Goal: Check status: Check status

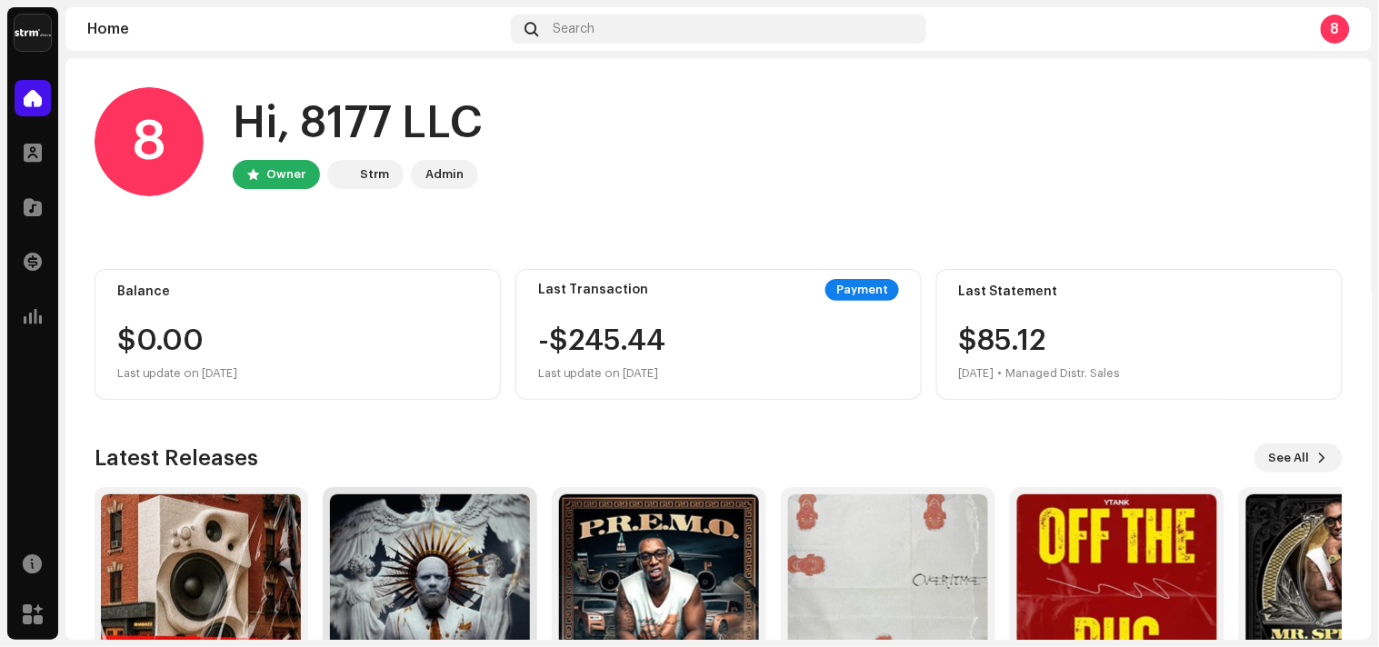
click at [437, 561] on img at bounding box center [430, 595] width 200 height 200
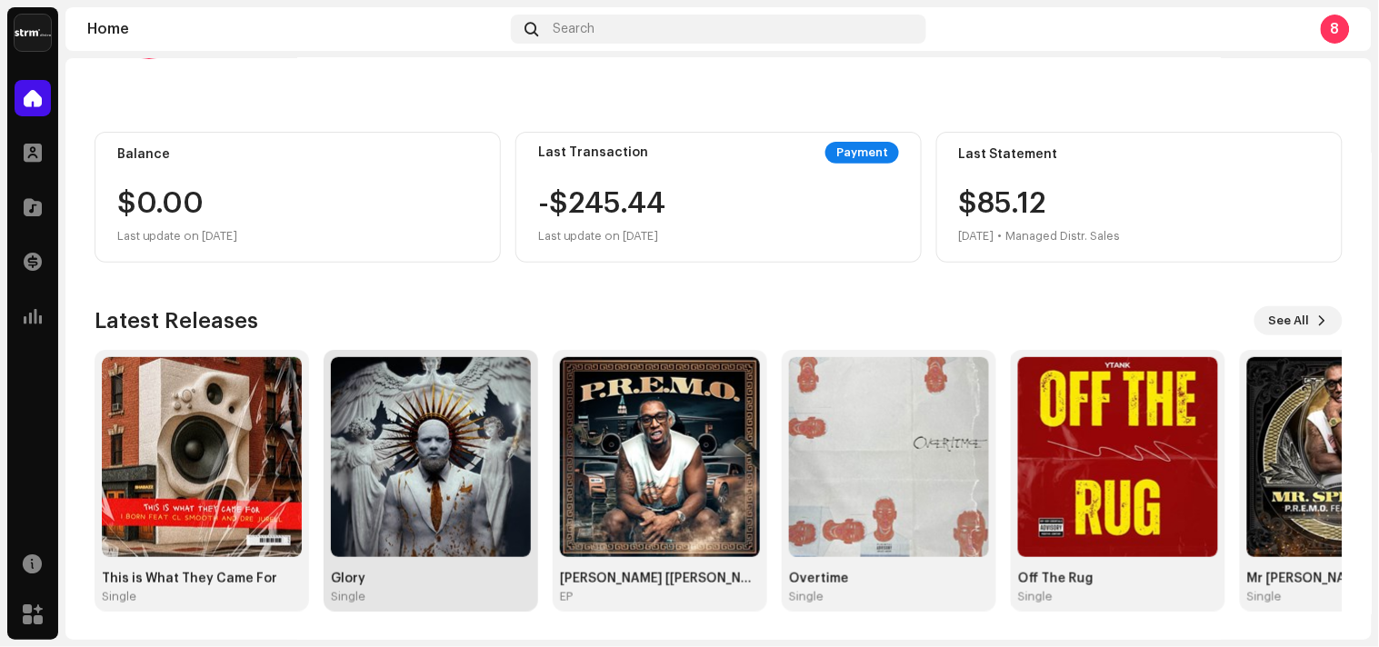
click at [394, 577] on div "Glory" at bounding box center [431, 579] width 200 height 15
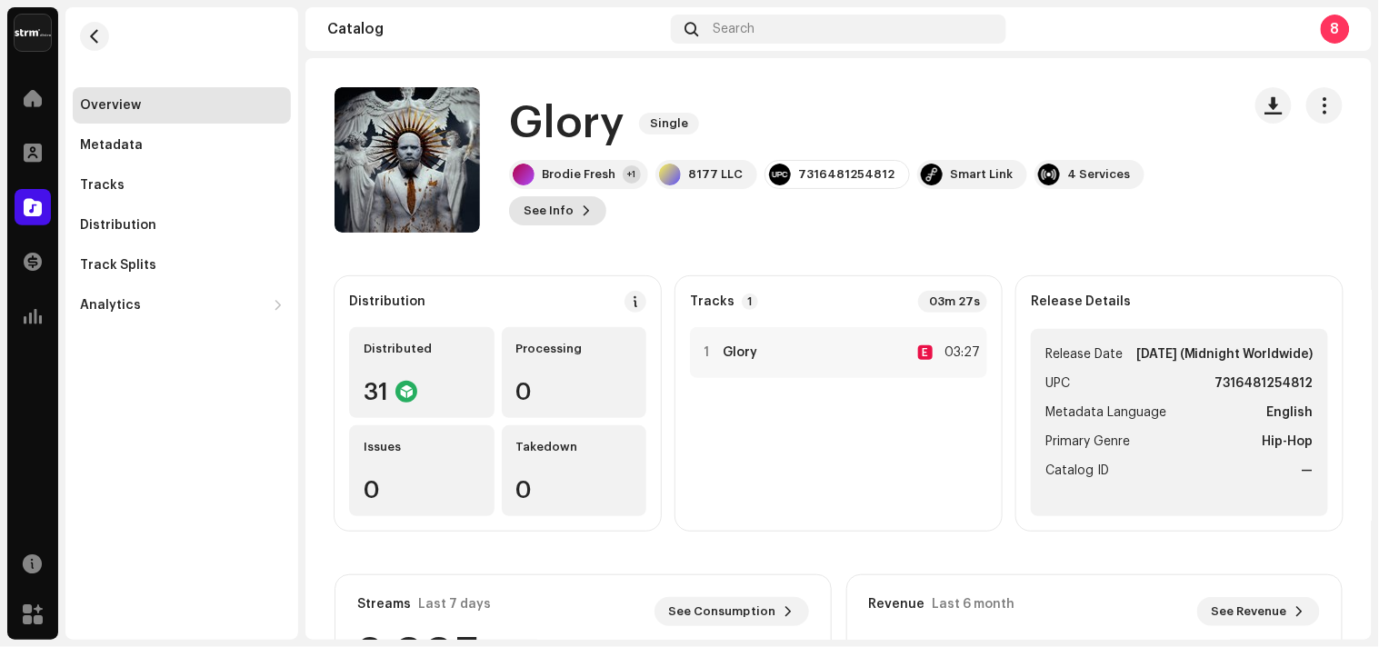
click at [581, 215] on span at bounding box center [586, 211] width 11 height 15
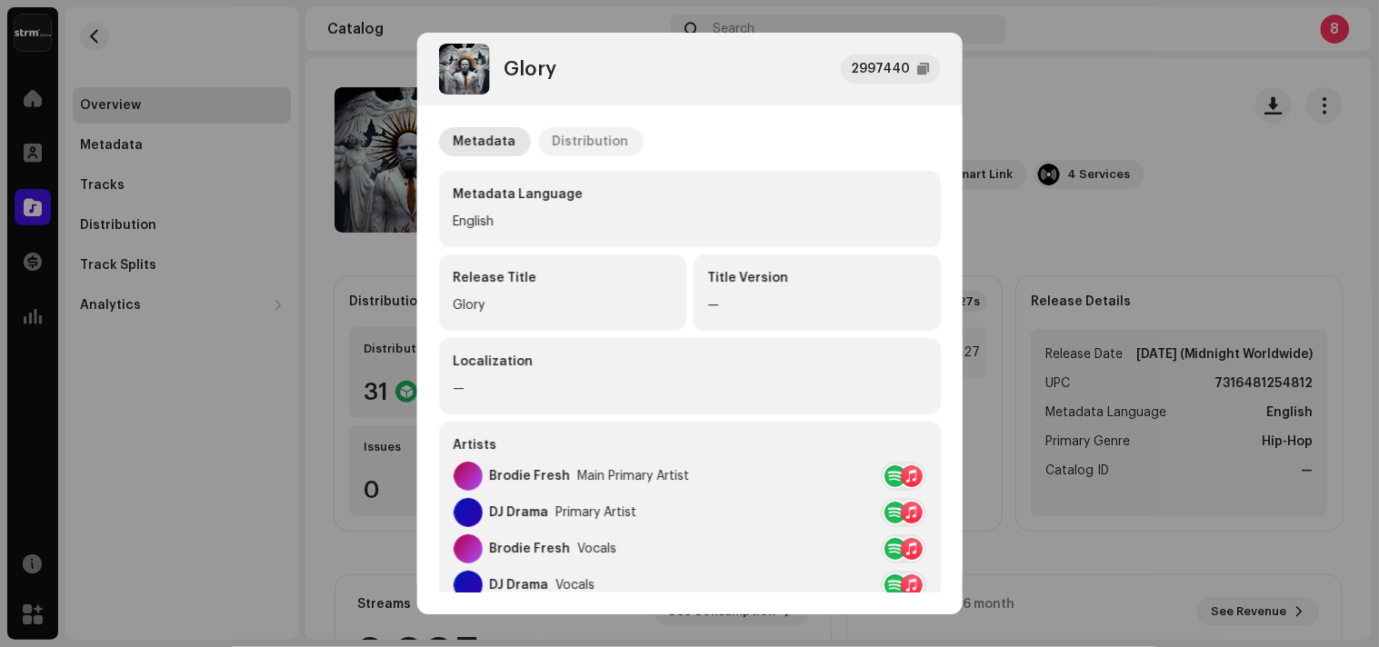
click at [567, 151] on div "Distribution" at bounding box center [591, 141] width 76 height 29
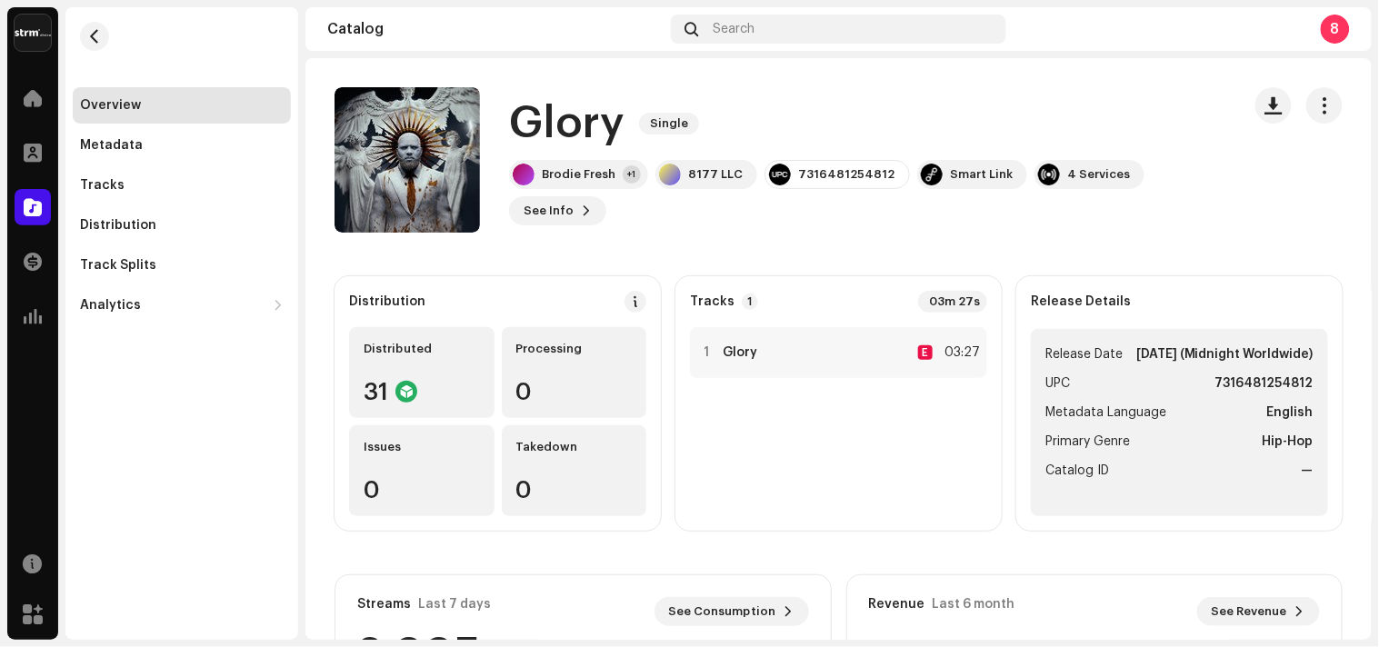
click at [1047, 111] on div "Glory 2997440 Metadata Distribution Release Date [DATE] (Midnight Worldwide) Di…" at bounding box center [689, 323] width 1379 height 647
click at [150, 300] on div "Analytics" at bounding box center [172, 305] width 185 height 15
click at [186, 346] on div "Consumption" at bounding box center [185, 345] width 196 height 15
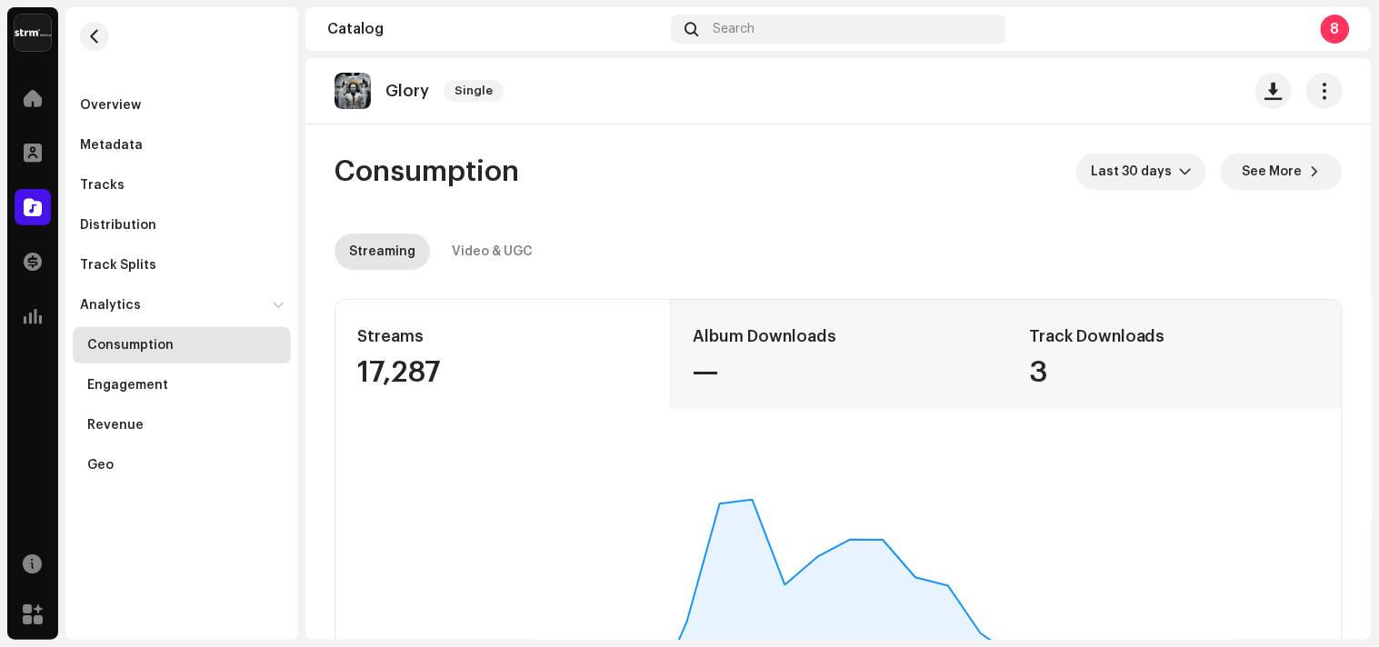
drag, startPoint x: 412, startPoint y: 388, endPoint x: 344, endPoint y: 388, distance: 68.2
click at [344, 388] on div "Streams 17,287" at bounding box center [502, 354] width 335 height 109
copy div "17,287"
click at [488, 265] on div "Video & UGC" at bounding box center [492, 252] width 81 height 36
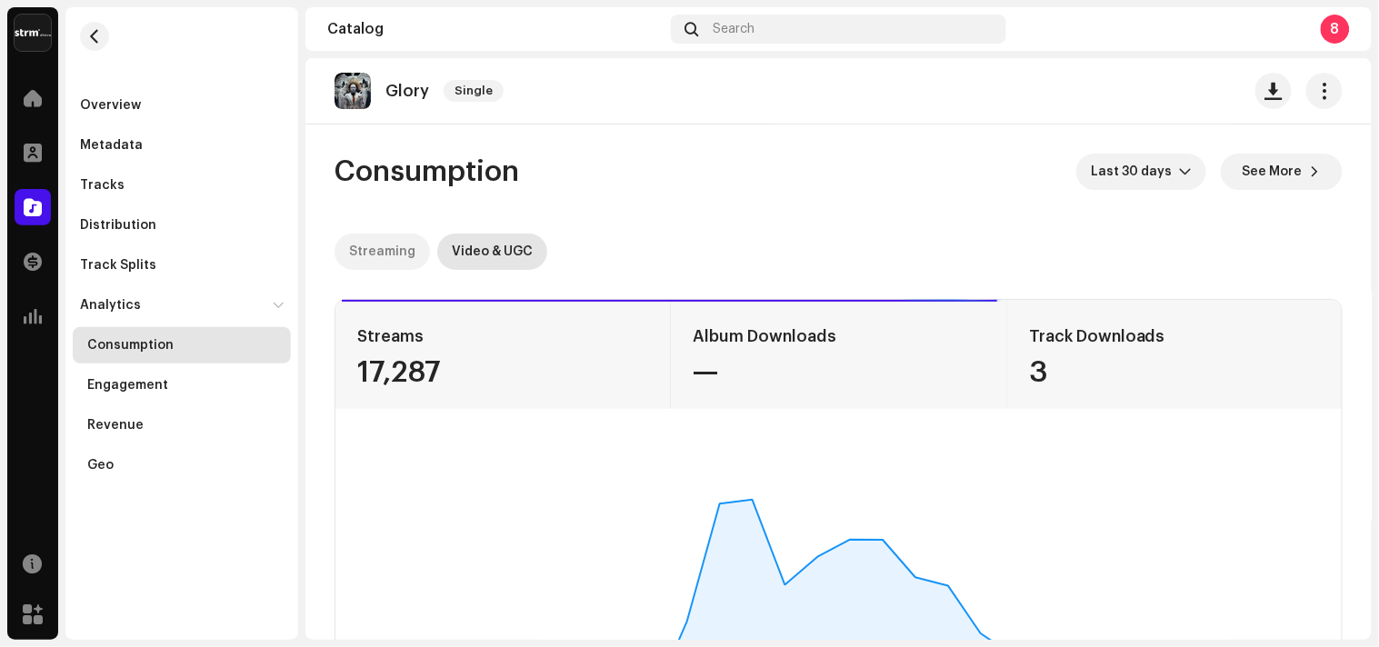
click at [415, 253] on p-tab "Streaming" at bounding box center [382, 252] width 95 height 36
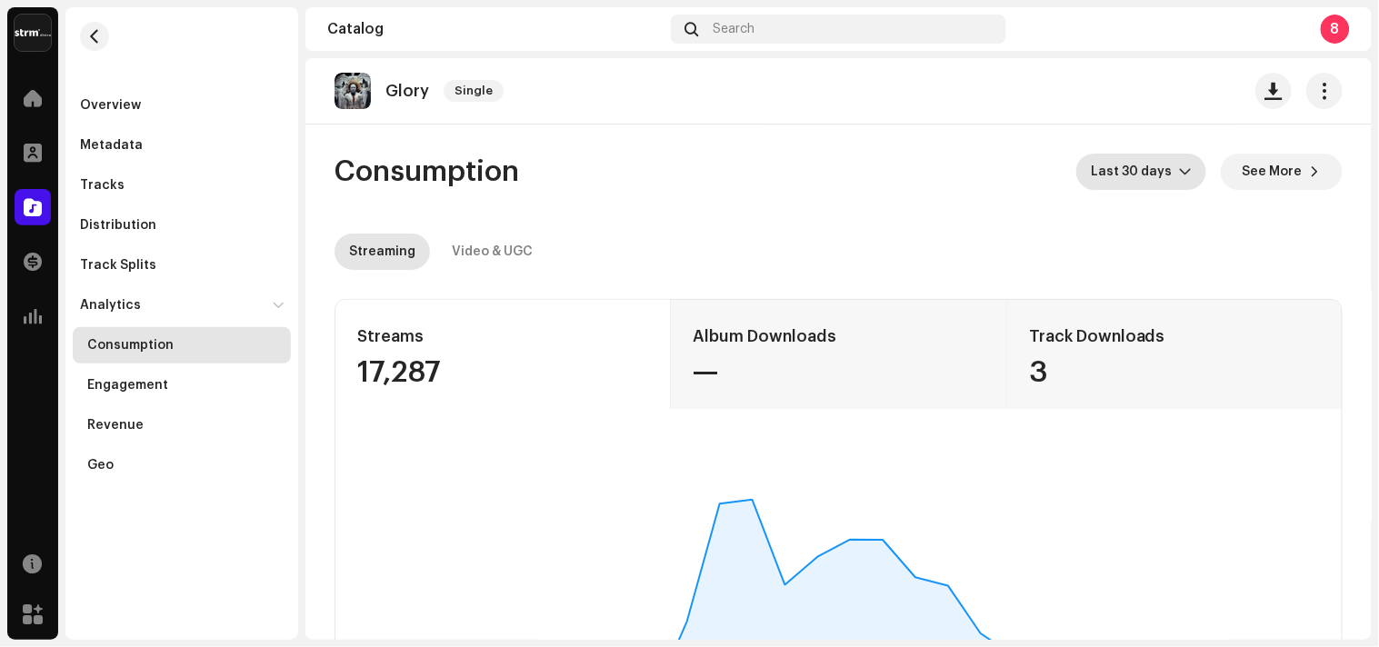
click at [1184, 174] on icon "dropdown trigger" at bounding box center [1185, 171] width 13 height 13
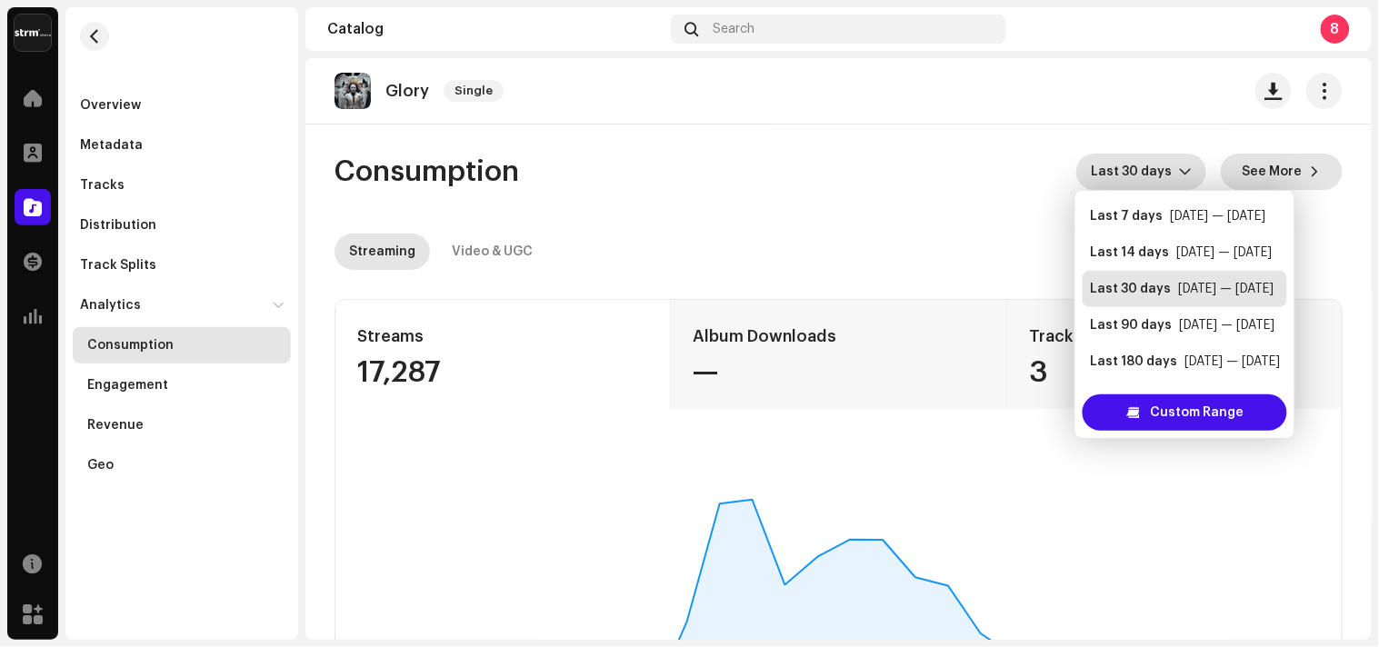
click at [1265, 162] on span "See More" at bounding box center [1273, 172] width 60 height 36
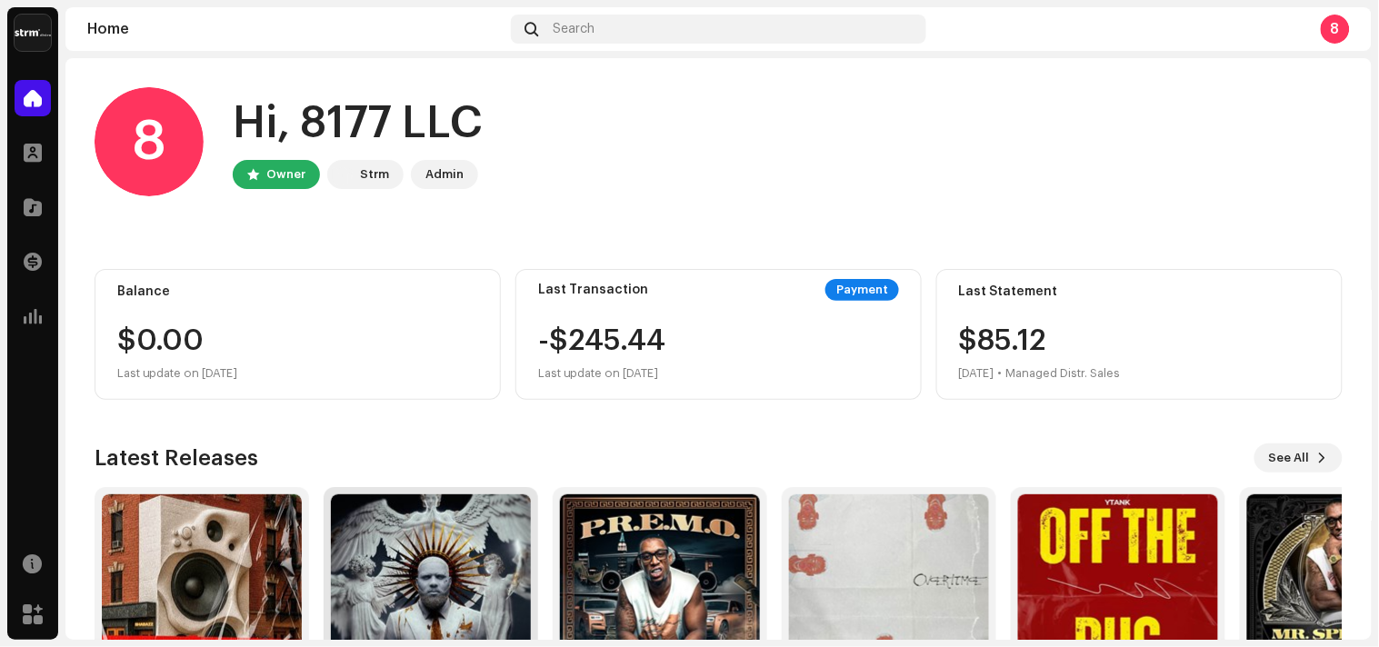
click at [442, 545] on img at bounding box center [431, 595] width 200 height 200
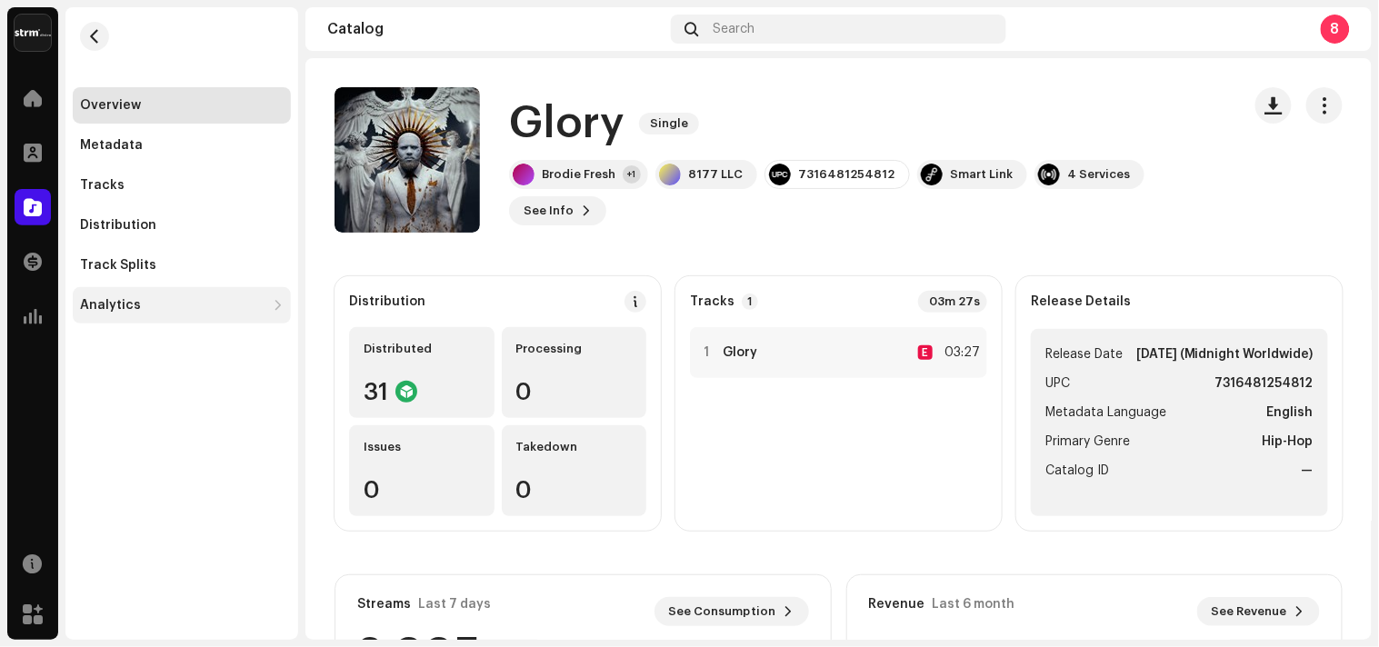
click at [146, 309] on div "Analytics" at bounding box center [172, 305] width 185 height 15
click at [182, 305] on div "Analytics" at bounding box center [172, 305] width 185 height 15
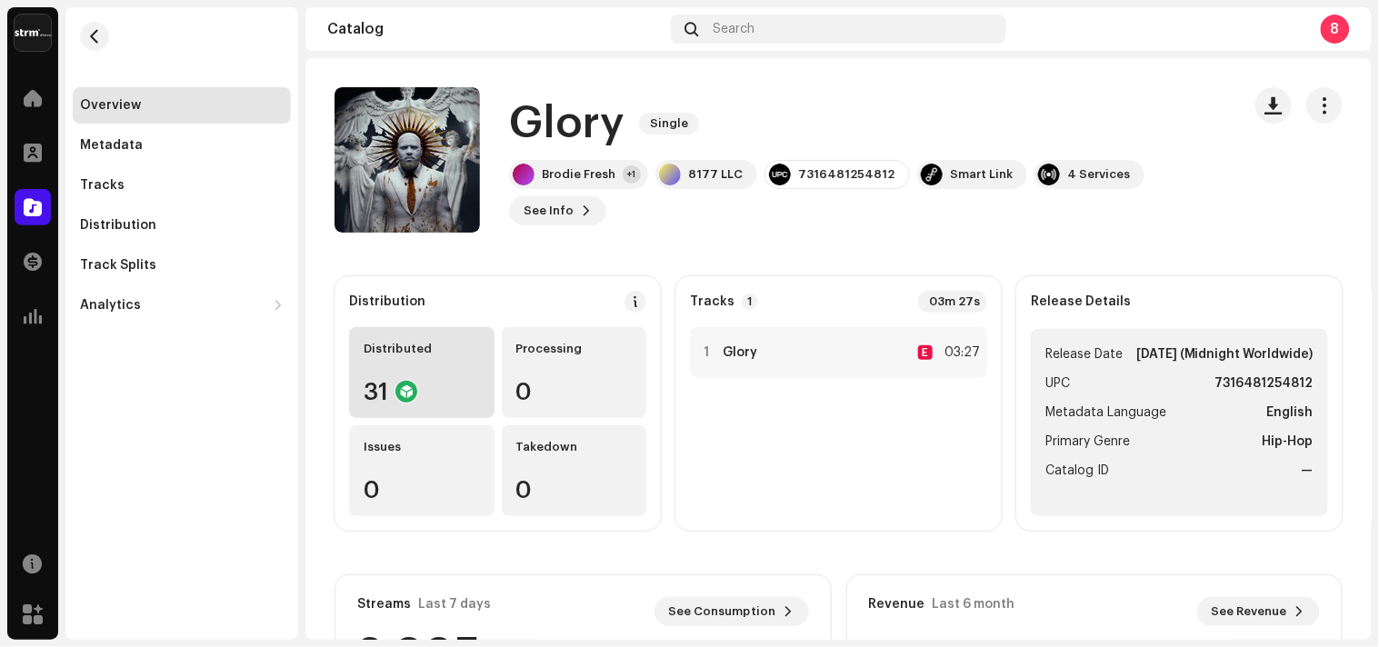
click at [424, 378] on div "Distributed 31" at bounding box center [421, 372] width 145 height 91
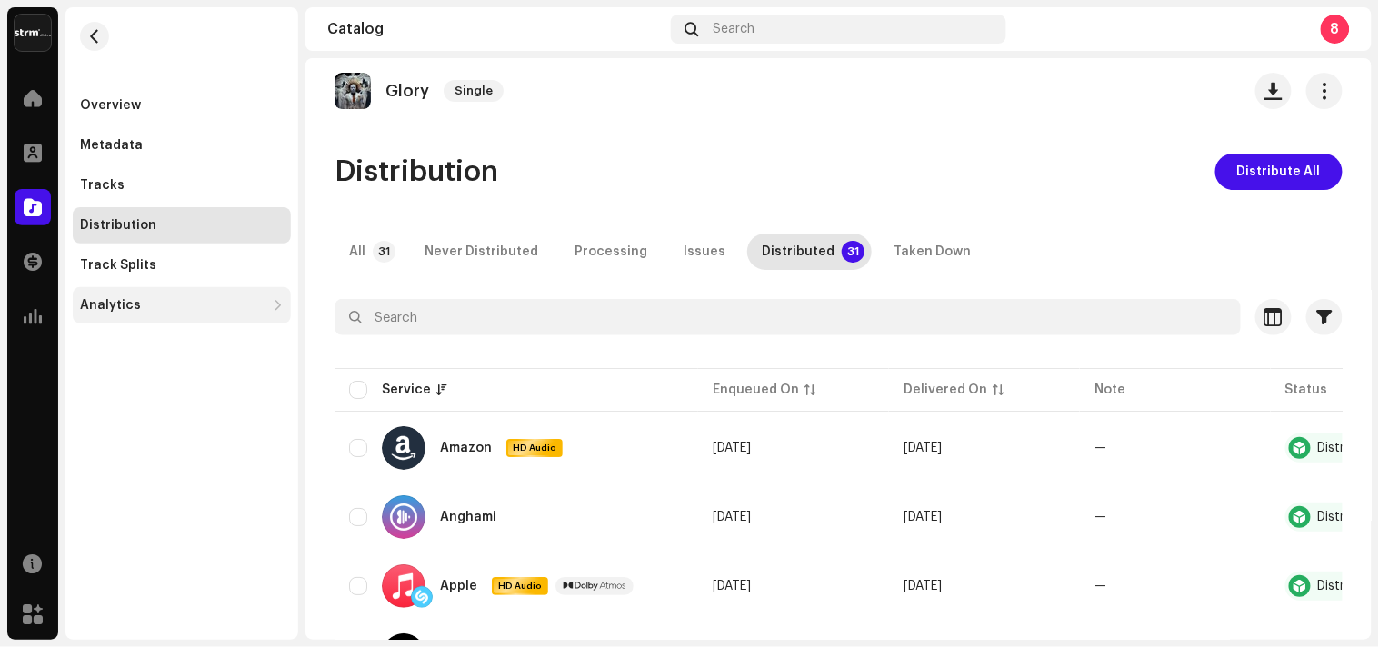
click at [153, 316] on div "Analytics" at bounding box center [182, 305] width 218 height 36
click at [141, 305] on div "Analytics" at bounding box center [172, 305] width 185 height 15
